Goal: Check status: Check status

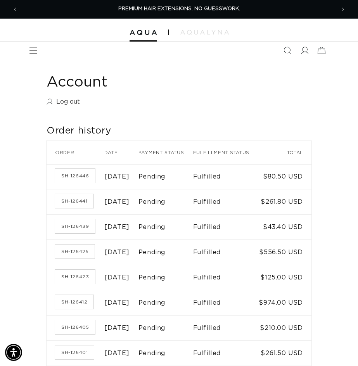
click at [35, 50] on icon "Menu" at bounding box center [33, 51] width 8 height 8
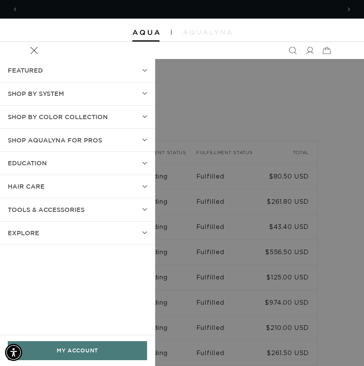
scroll to position [0, 323]
click at [69, 90] on summary "SHOP BY SYSTEM" at bounding box center [77, 93] width 155 height 23
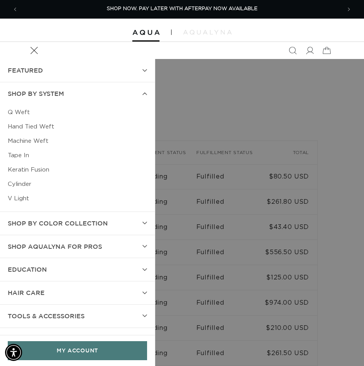
click at [23, 112] on link "Q Weft" at bounding box center [77, 112] width 139 height 14
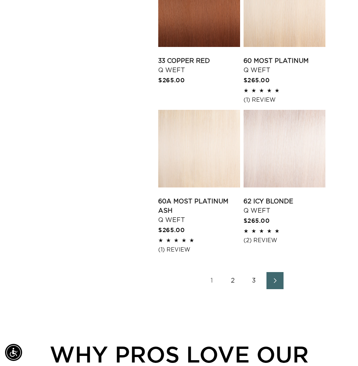
scroll to position [1048, 0]
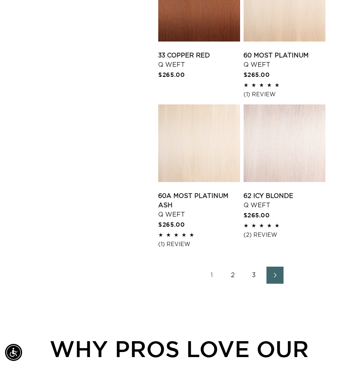
click at [233, 273] on link "2" at bounding box center [233, 275] width 17 height 17
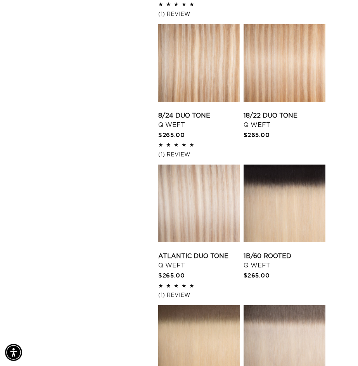
scroll to position [0, 634]
click at [198, 252] on link "Atlantic Duo Tone Q Weft" at bounding box center [199, 261] width 82 height 19
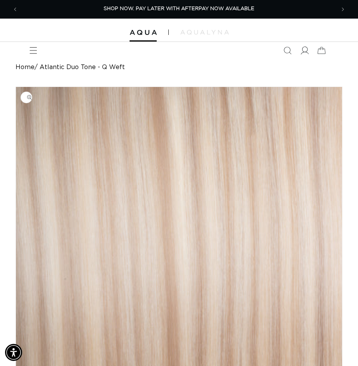
click at [304, 51] on icon at bounding box center [304, 51] width 8 height 8
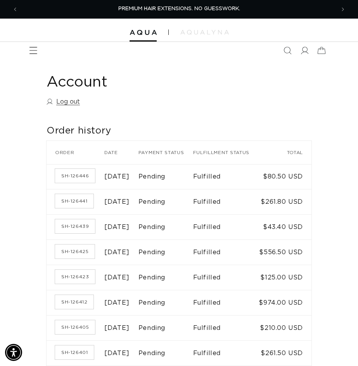
click at [34, 52] on icon "Menu" at bounding box center [33, 51] width 8 height 8
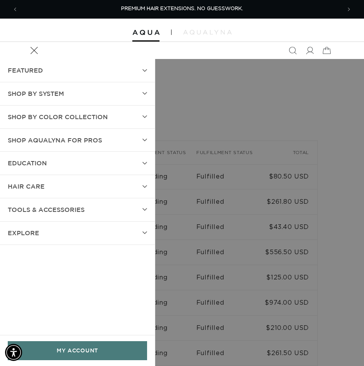
click at [43, 98] on span "SHOP BY SYSTEM" at bounding box center [36, 93] width 56 height 11
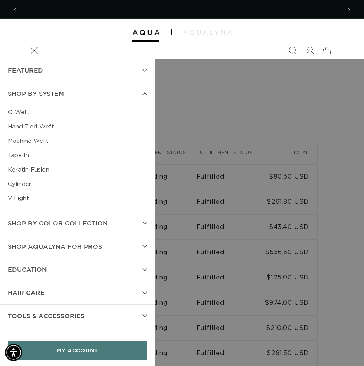
scroll to position [0, 323]
click at [39, 167] on link "Keratin Fusion" at bounding box center [77, 170] width 139 height 14
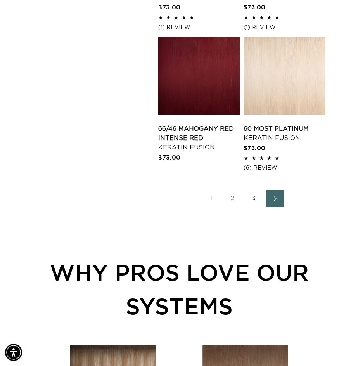
scroll to position [0, 634]
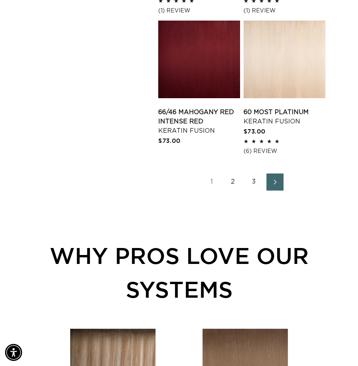
click at [234, 179] on link "2" at bounding box center [233, 182] width 17 height 17
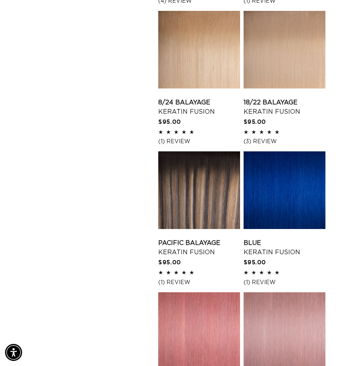
scroll to position [0, 634]
click at [209, 238] on link "Pacific Balayage Keratin Fusion" at bounding box center [199, 247] width 82 height 19
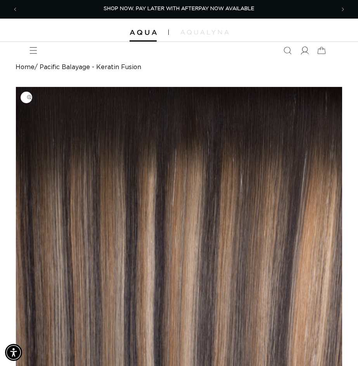
click at [305, 48] on icon at bounding box center [304, 51] width 8 height 8
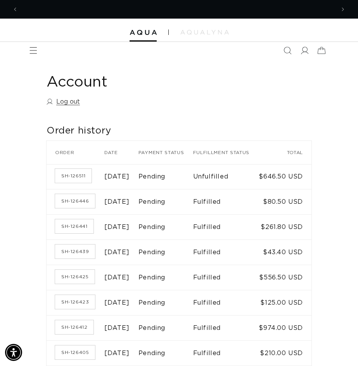
scroll to position [0, 317]
click at [78, 183] on link "SH-126511" at bounding box center [73, 176] width 36 height 14
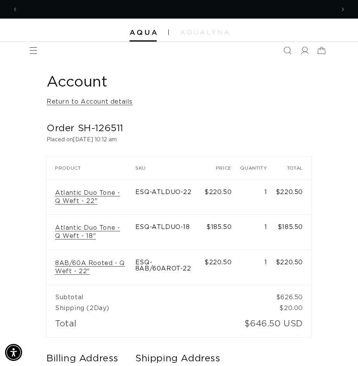
scroll to position [0, 634]
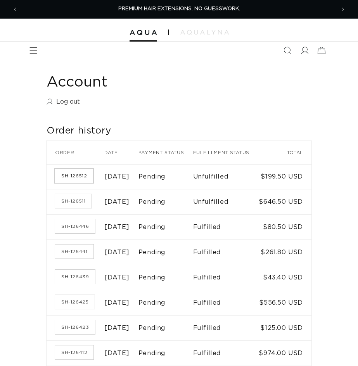
click at [76, 183] on link "SH-126512" at bounding box center [74, 176] width 38 height 14
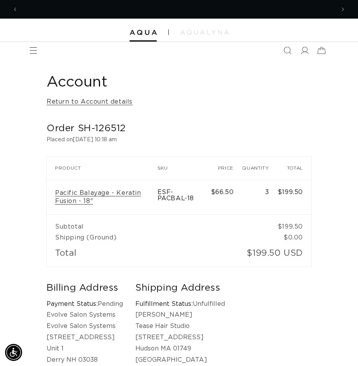
scroll to position [0, 317]
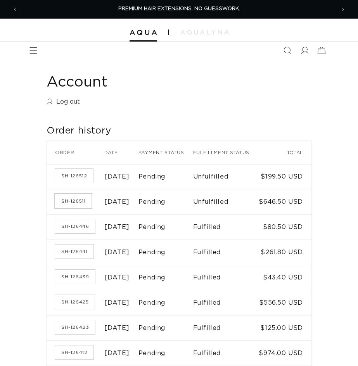
click at [73, 208] on link "SH-126511" at bounding box center [73, 201] width 36 height 14
